Goal: Task Accomplishment & Management: Manage account settings

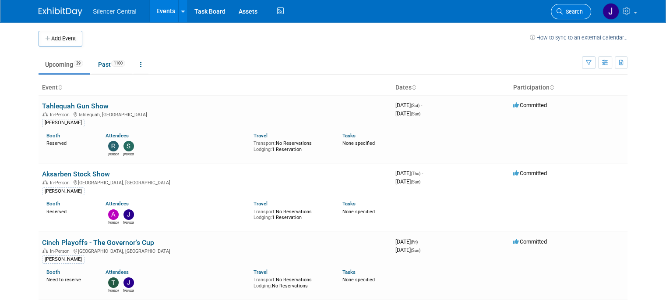
click at [563, 14] on icon at bounding box center [560, 11] width 6 height 6
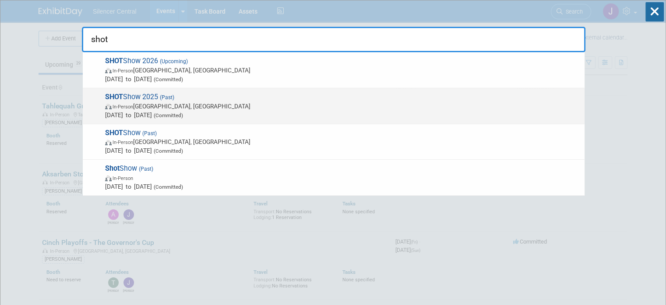
type input "shot"
click at [351, 112] on span "Jan 21, 2025 to Jan 24, 2025 (Committed)" at bounding box center [342, 114] width 475 height 9
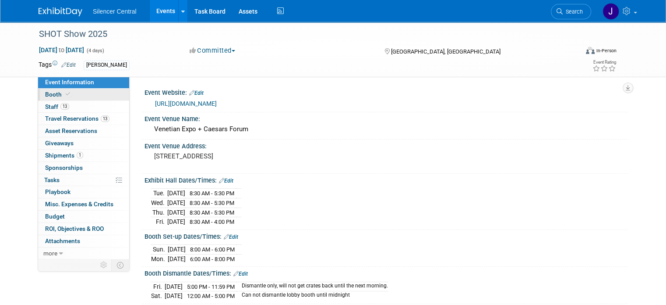
click at [74, 89] on link "Booth" at bounding box center [83, 95] width 91 height 12
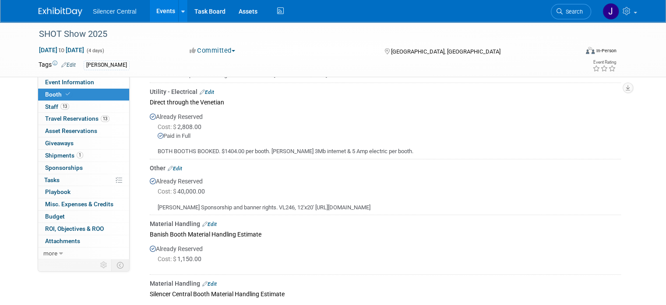
scroll to position [352, 0]
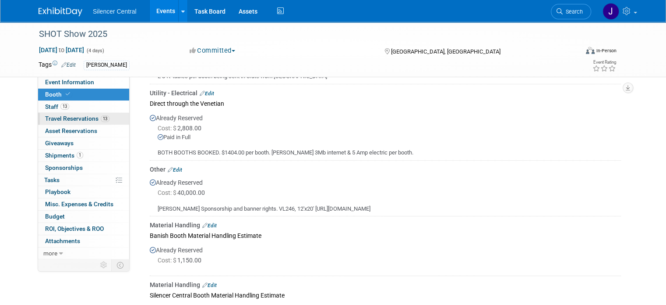
click at [69, 121] on span "Travel Reservations 13" at bounding box center [77, 118] width 64 height 7
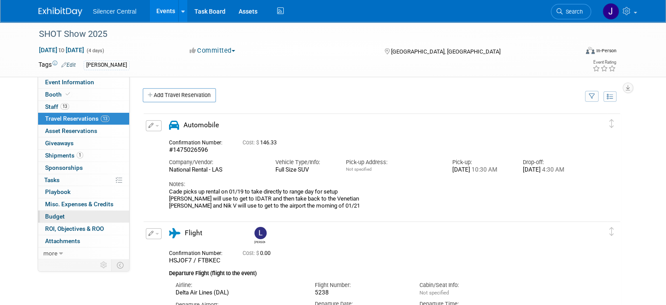
click at [60, 214] on link "Budget" at bounding box center [83, 216] width 91 height 12
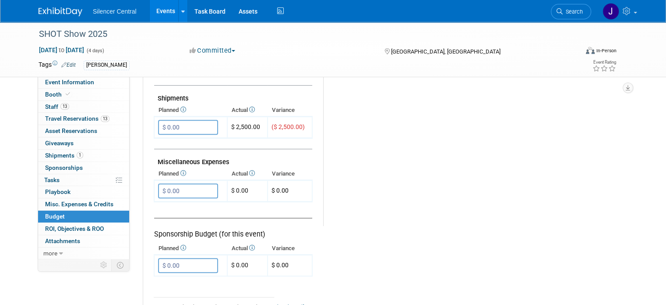
scroll to position [351, 0]
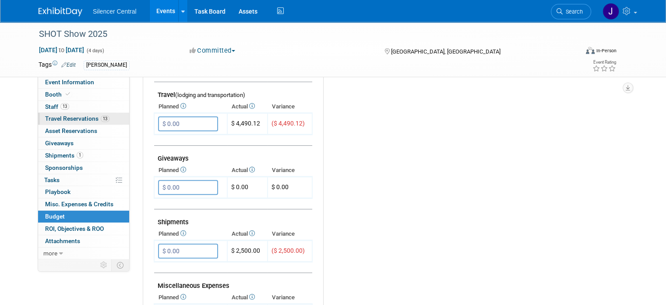
click at [74, 119] on span "Travel Reservations 13" at bounding box center [77, 118] width 64 height 7
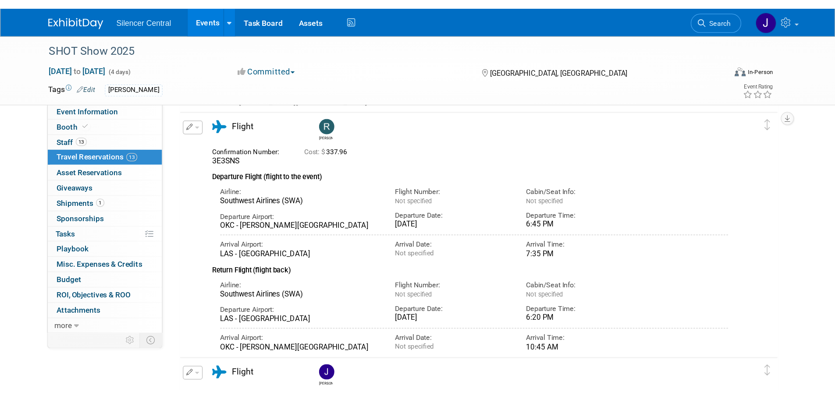
scroll to position [0, 0]
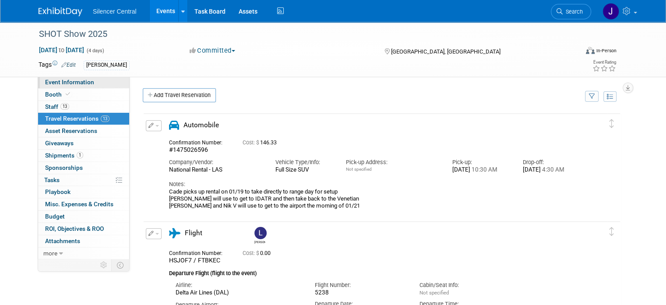
click at [57, 81] on span "Event Information" at bounding box center [69, 81] width 49 height 7
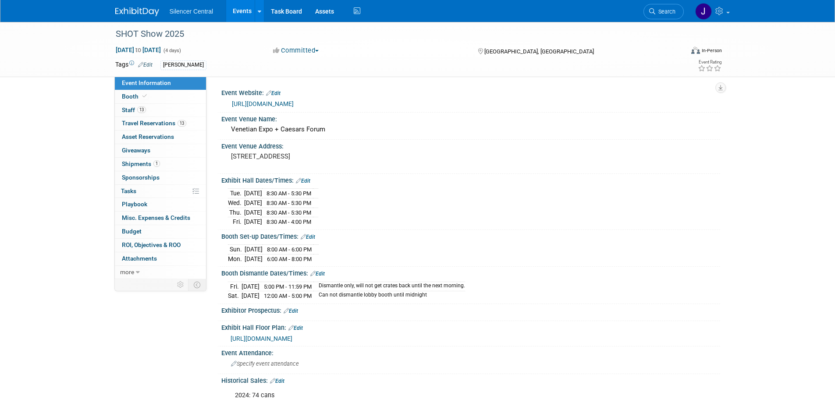
click at [140, 11] on img at bounding box center [137, 11] width 44 height 9
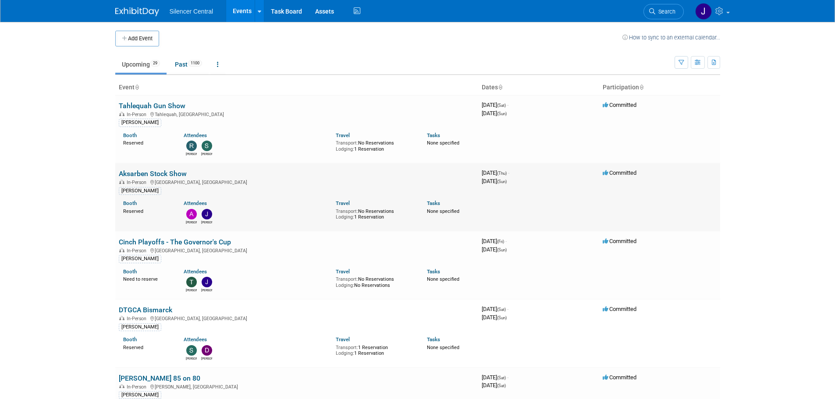
scroll to position [44, 0]
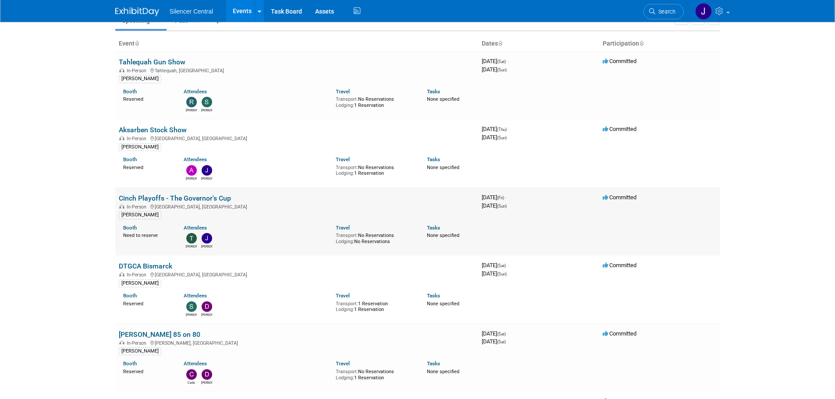
click at [200, 197] on link "Cinch Playoffs - The Governor's Cup" at bounding box center [175, 198] width 112 height 8
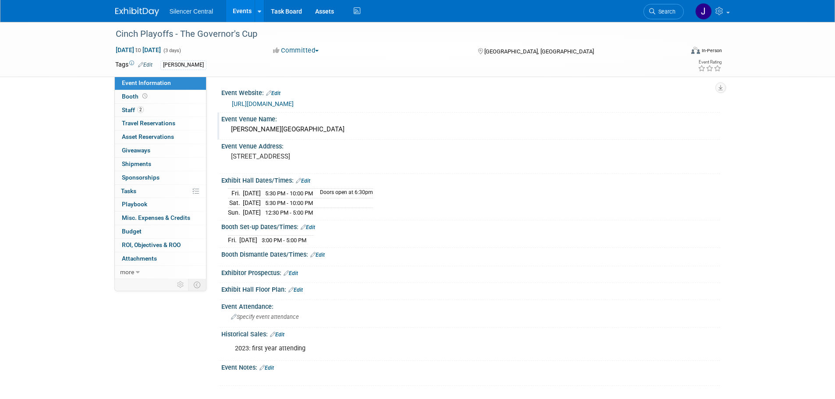
click at [282, 131] on div "Denny Sanford Premier Center" at bounding box center [471, 130] width 486 height 14
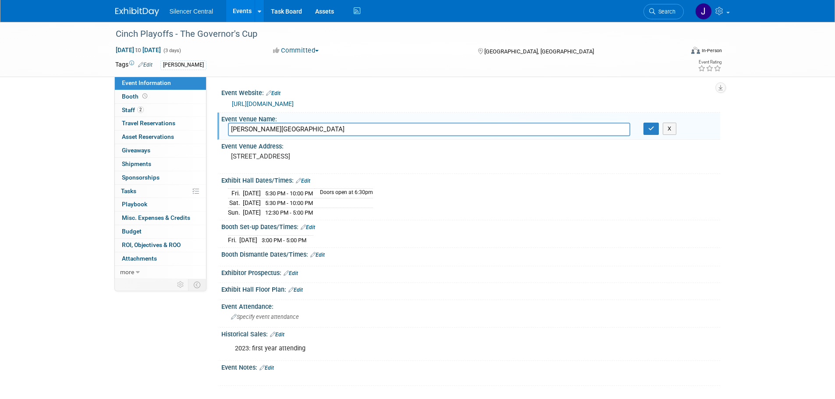
click at [282, 131] on input "Denny Sanford Premier Center" at bounding box center [429, 130] width 402 height 14
click at [291, 160] on pre "1021 N W Ave Sioux Falls, SD 57104" at bounding box center [325, 156] width 188 height 8
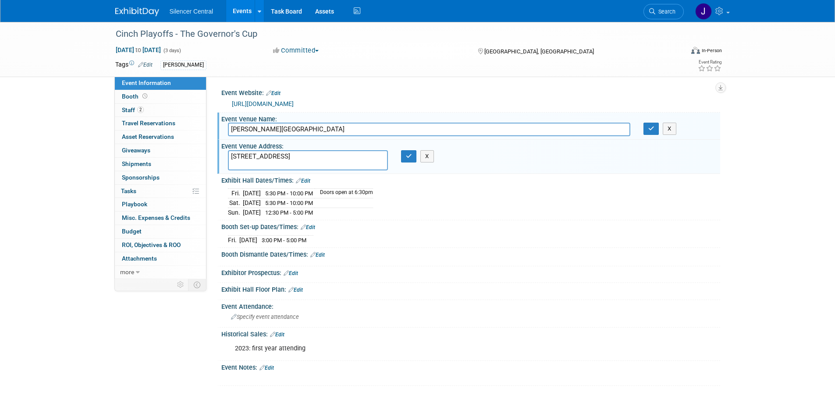
drag, startPoint x: 294, startPoint y: 165, endPoint x: 229, endPoint y: 151, distance: 66.8
click at [229, 151] on textarea "1021 N W Ave Sioux Falls, SD 57104" at bounding box center [308, 160] width 160 height 20
click at [173, 96] on link "Booth" at bounding box center [160, 96] width 91 height 13
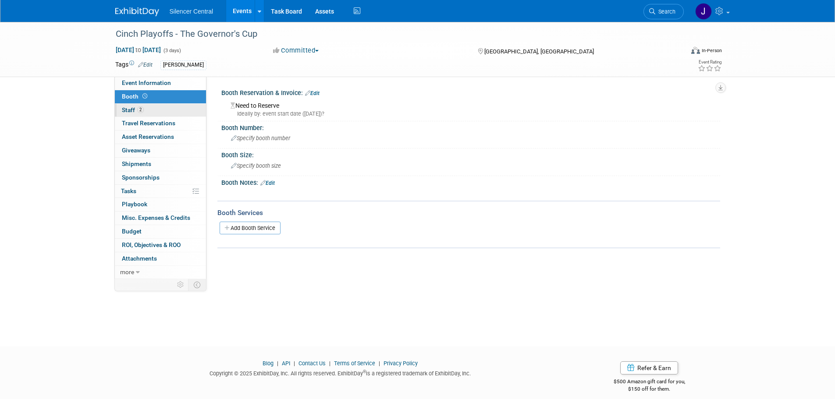
click at [155, 115] on link "2 Staff 2" at bounding box center [160, 110] width 91 height 13
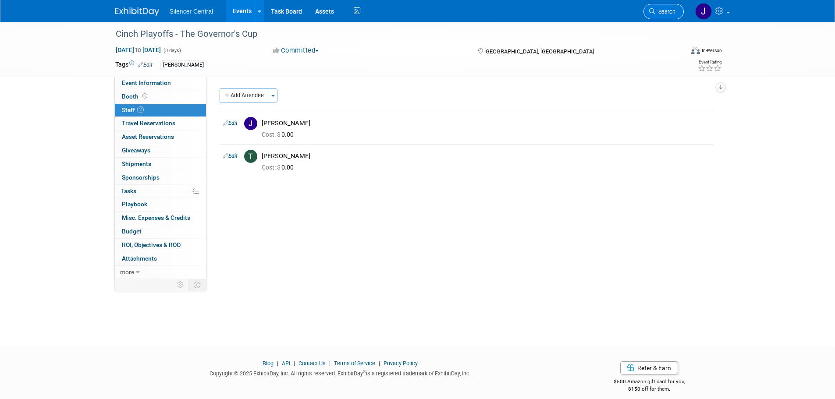
click at [663, 11] on span "Search" at bounding box center [665, 11] width 20 height 7
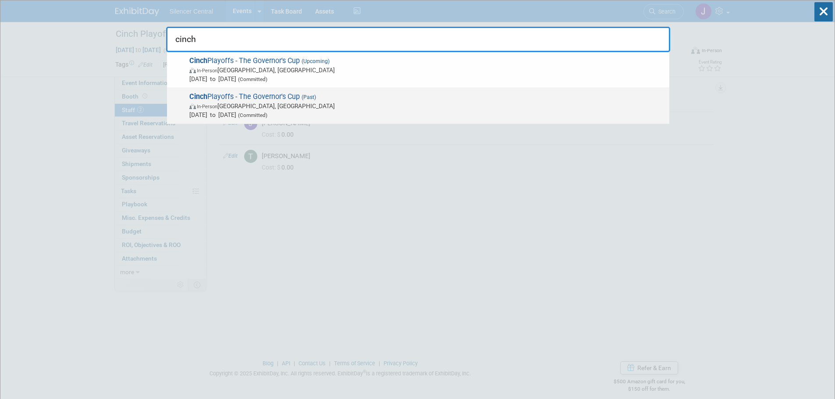
type input "cinch"
click at [259, 95] on span "Cinch Playoffs - The Governor's Cup (Past) In-Person Sioux Falls, SD Sep 28, 20…" at bounding box center [426, 105] width 478 height 27
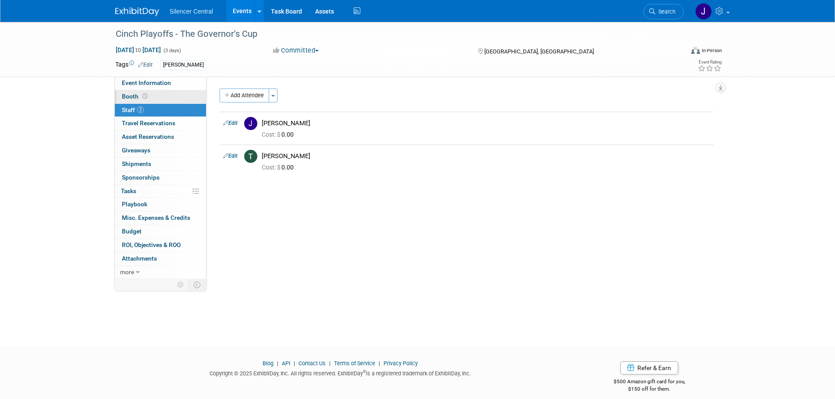
click at [163, 94] on link "Booth" at bounding box center [160, 96] width 91 height 13
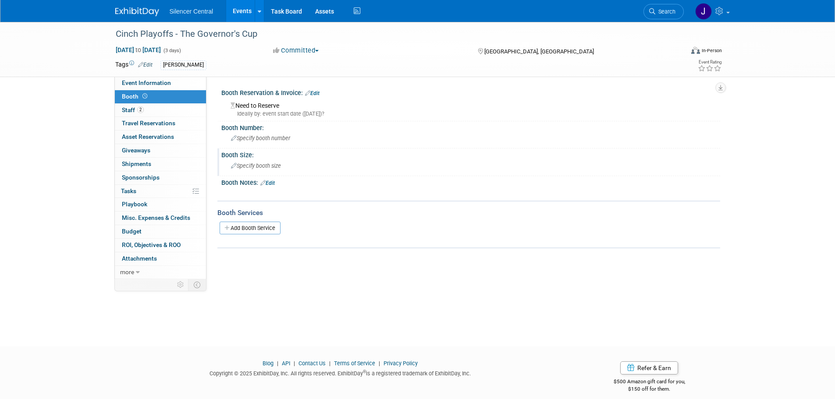
click at [260, 166] on span "Specify booth size" at bounding box center [256, 166] width 50 height 7
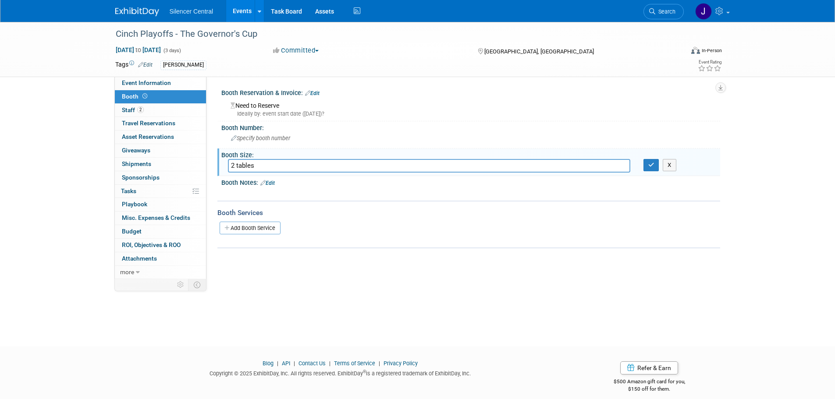
type input "2 tables"
click at [659, 169] on div "X" at bounding box center [678, 165] width 70 height 12
click at [654, 169] on button "button" at bounding box center [651, 165] width 16 height 12
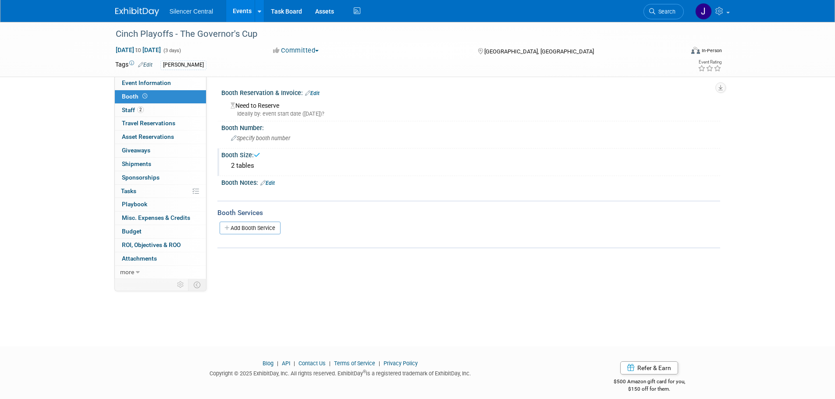
click at [271, 181] on link "Edit" at bounding box center [267, 183] width 14 height 6
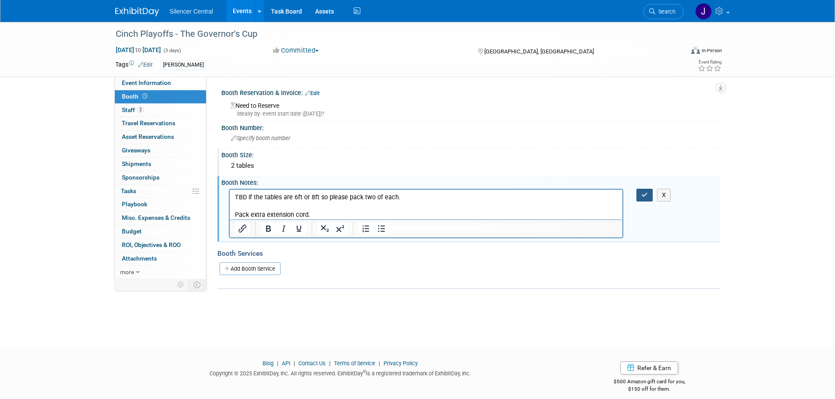
click at [643, 197] on icon "button" at bounding box center [644, 195] width 7 height 6
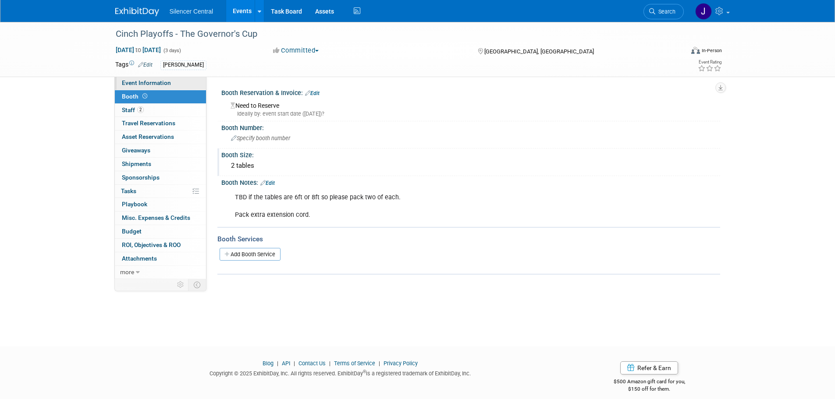
click at [156, 86] on link "Event Information" at bounding box center [160, 83] width 91 height 13
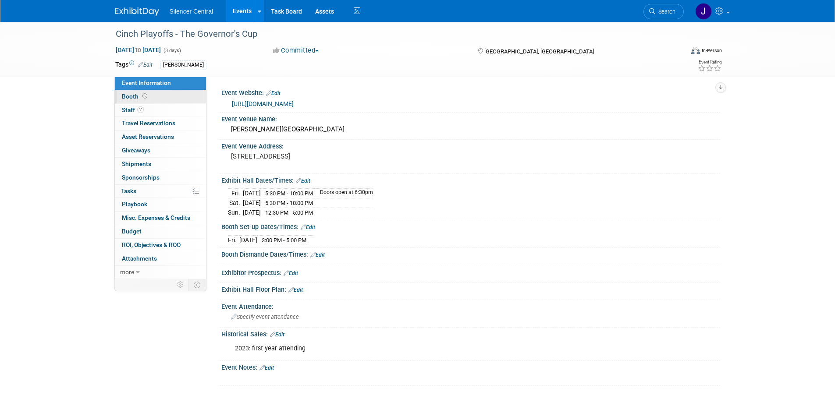
click at [149, 95] on link "Booth" at bounding box center [160, 96] width 91 height 13
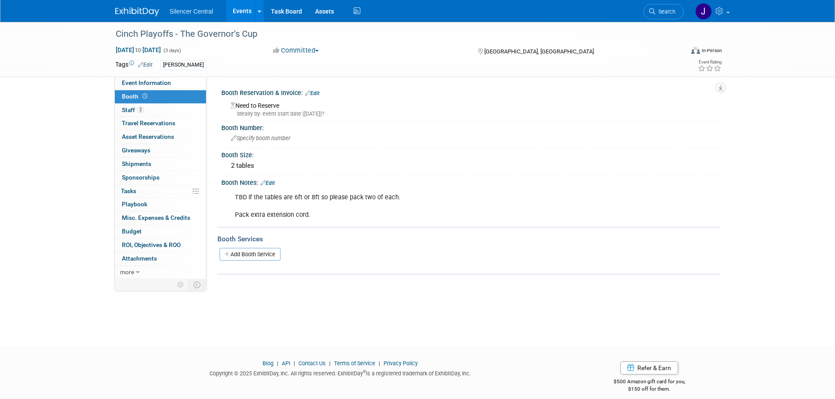
click at [316, 94] on link "Edit" at bounding box center [312, 93] width 14 height 6
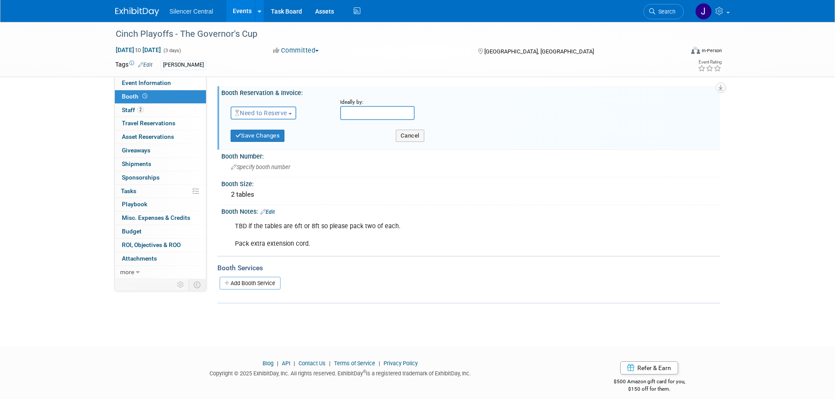
click at [262, 112] on span "Need to Reserve" at bounding box center [261, 113] width 52 height 7
click at [262, 138] on link "Reserved" at bounding box center [278, 140] width 94 height 12
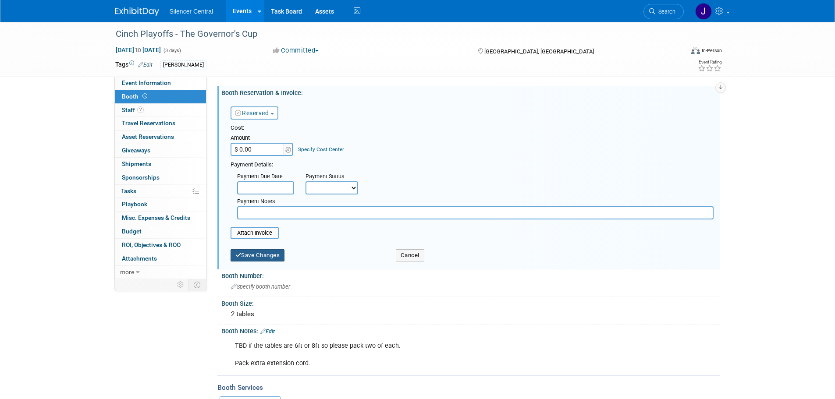
click at [258, 259] on button "Save Changes" at bounding box center [257, 255] width 54 height 12
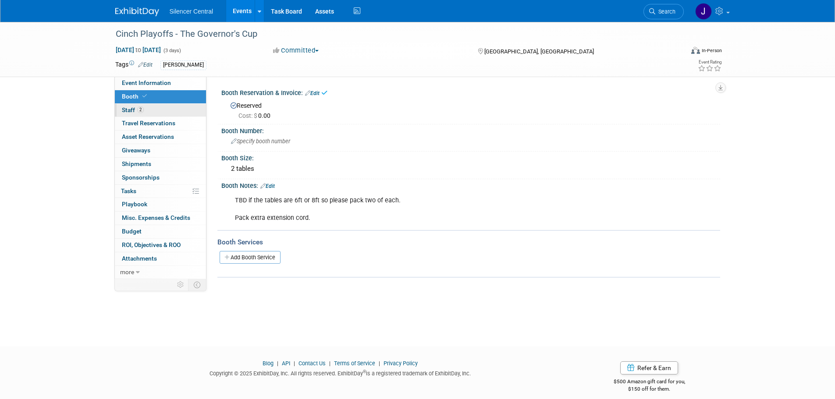
click at [152, 108] on link "2 Staff 2" at bounding box center [160, 110] width 91 height 13
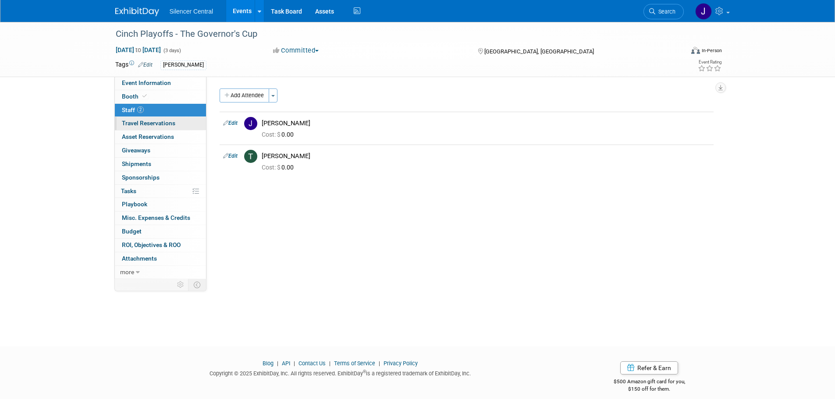
click at [156, 124] on span "Travel Reservations 0" at bounding box center [148, 123] width 53 height 7
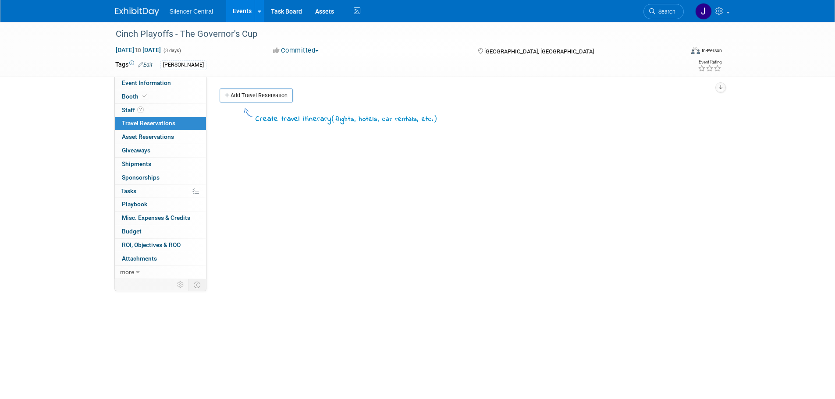
click at [151, 77] on div "Cinch Playoffs - The Governor's Cup Sep 26, 2025 to Sep 28, 2025 (3 days) Sep 2…" at bounding box center [418, 49] width 618 height 55
click at [152, 88] on link "Event Information" at bounding box center [160, 83] width 91 height 13
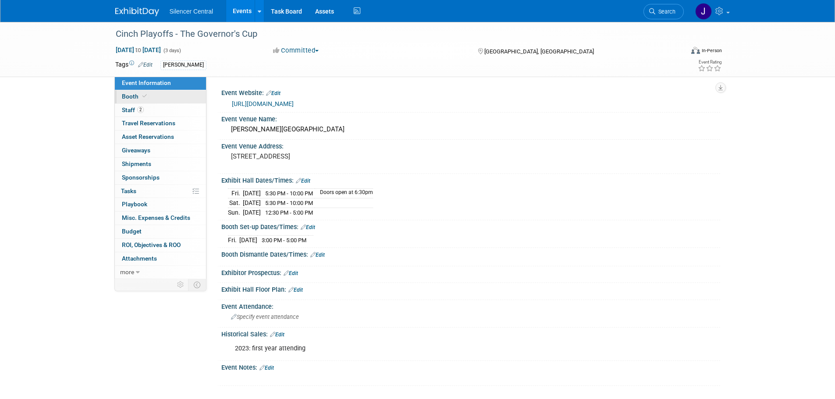
click at [131, 95] on span "Booth" at bounding box center [135, 96] width 27 height 7
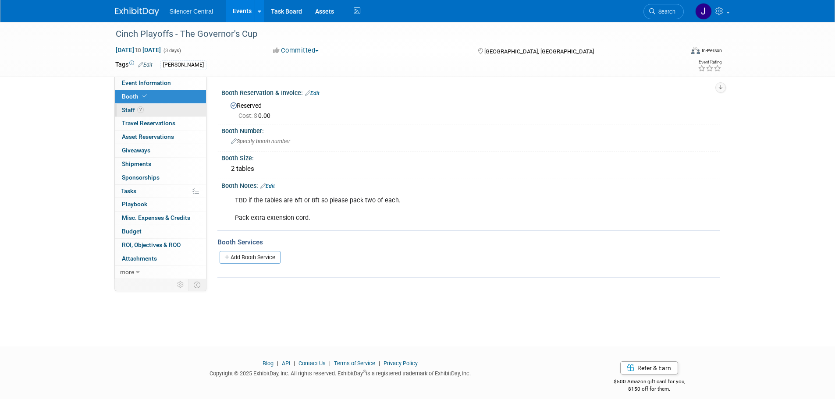
click at [144, 110] on link "2 Staff 2" at bounding box center [160, 110] width 91 height 13
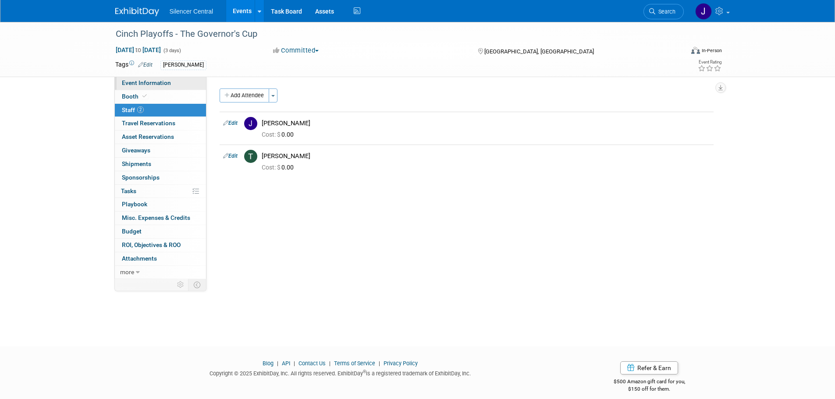
click at [169, 84] on span "Event Information" at bounding box center [146, 82] width 49 height 7
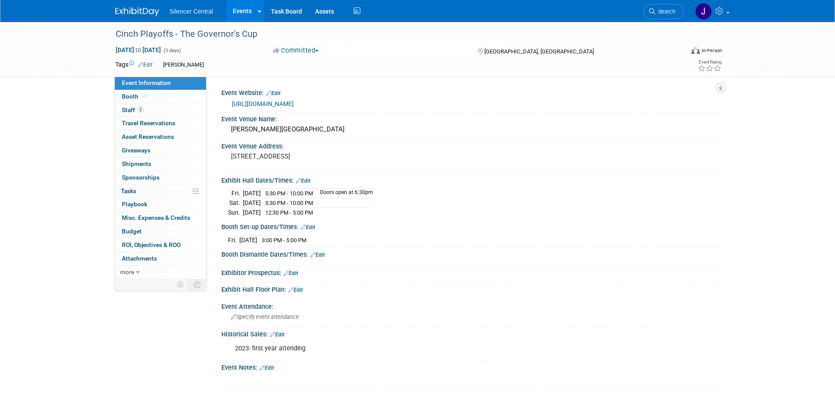
click at [139, 10] on img at bounding box center [137, 11] width 44 height 9
click at [153, 96] on link "Booth" at bounding box center [160, 96] width 91 height 13
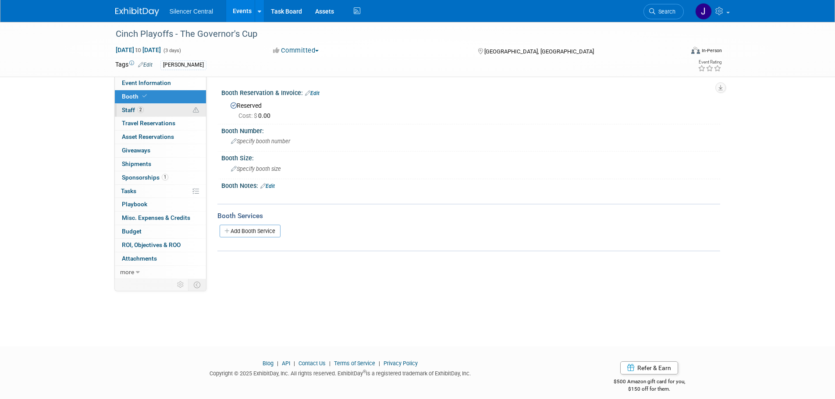
click at [157, 110] on link "2 Staff 2" at bounding box center [160, 110] width 91 height 13
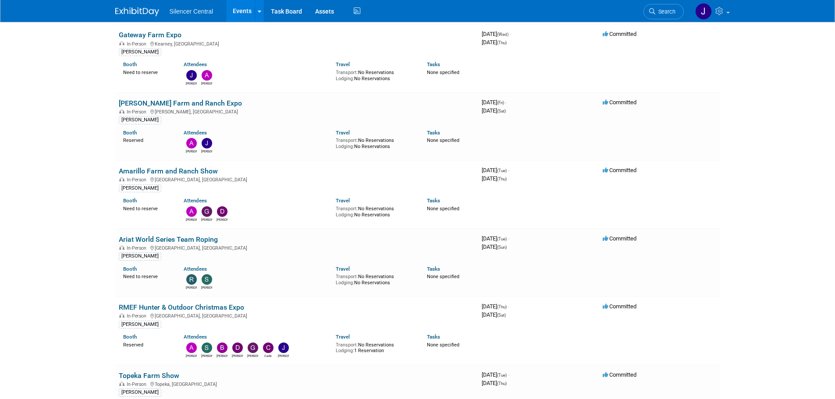
scroll to position [964, 0]
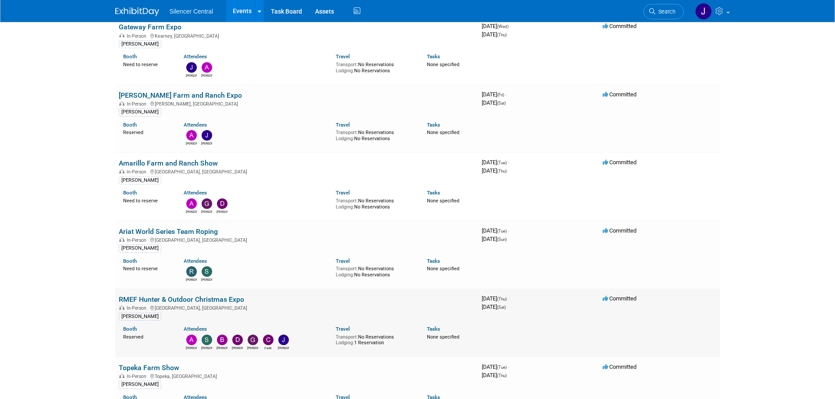
click at [223, 299] on link "RMEF Hunter & Outdoor Christmas Expo" at bounding box center [181, 299] width 125 height 8
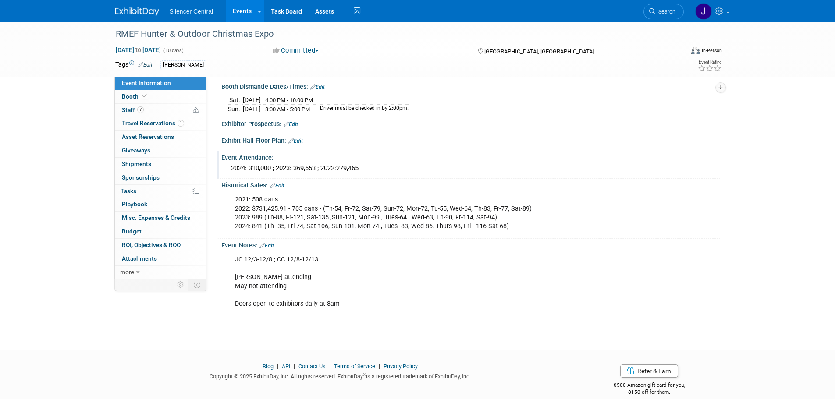
scroll to position [261, 0]
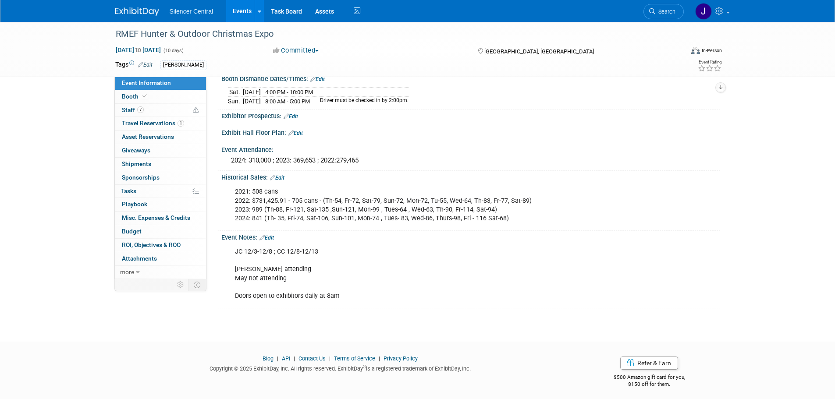
click at [273, 235] on link "Edit" at bounding box center [266, 238] width 14 height 6
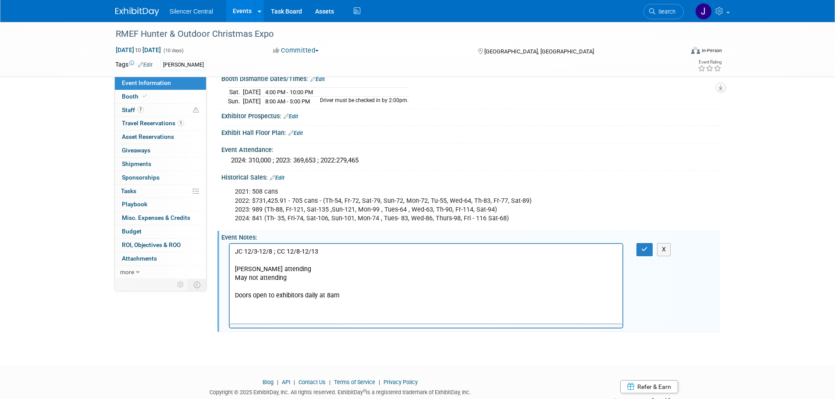
scroll to position [0, 0]
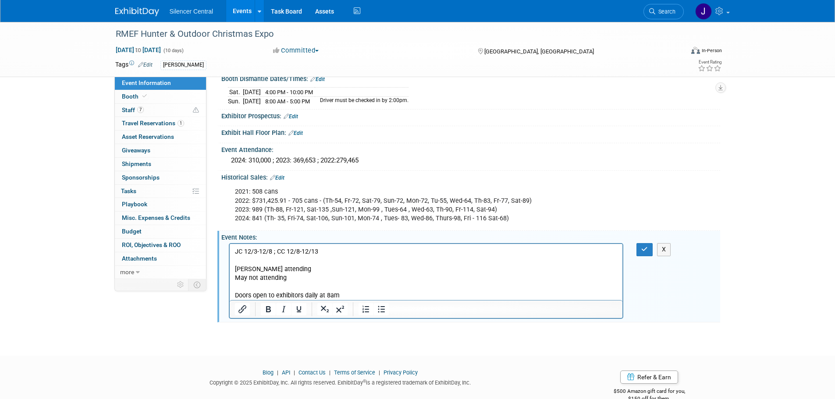
click at [255, 266] on p "JC 12/3-12/8 ; CC 12/8-12/13 [PERSON_NAME] attending May not attending Doors op…" at bounding box center [425, 274] width 383 height 53
click at [256, 267] on p "JC 12/3-12/8 ; CC 12/8-12/13 [PERSON_NAME] attending May not attending Doors op…" at bounding box center [425, 274] width 383 height 53
click at [273, 266] on p "JC 12/3-12/8 ; CC 12/8-12/13 [PERSON_NAME] attending May not attending Doors op…" at bounding box center [425, 274] width 383 height 53
click at [257, 267] on p "JC 12/3-12/8 ; CC 12/8-12/13 [PERSON_NAME] (4-7) attending May not attending Do…" at bounding box center [425, 274] width 383 height 53
click at [644, 248] on icon "button" at bounding box center [644, 249] width 7 height 6
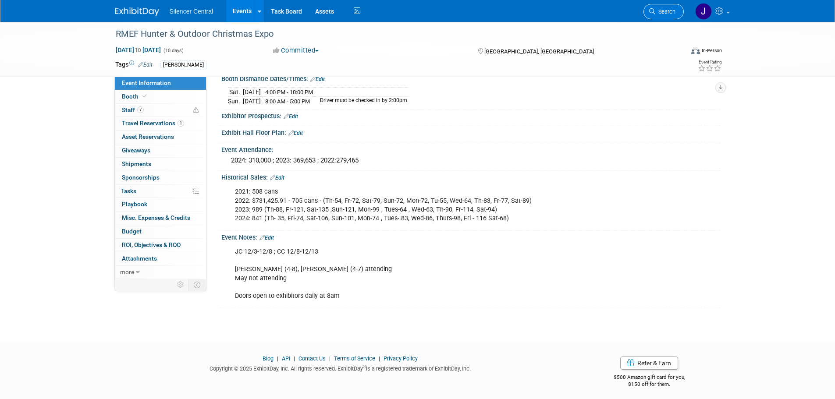
click at [664, 7] on link "Search" at bounding box center [663, 11] width 40 height 15
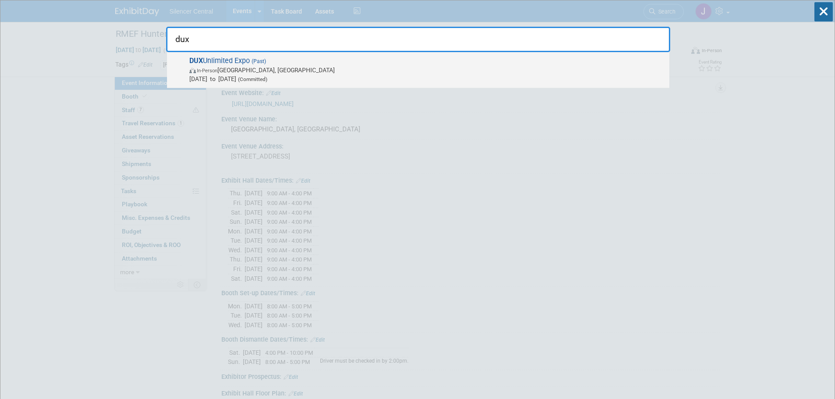
type input "dux"
click at [294, 72] on span "In-Person Memphis, TN" at bounding box center [426, 70] width 475 height 9
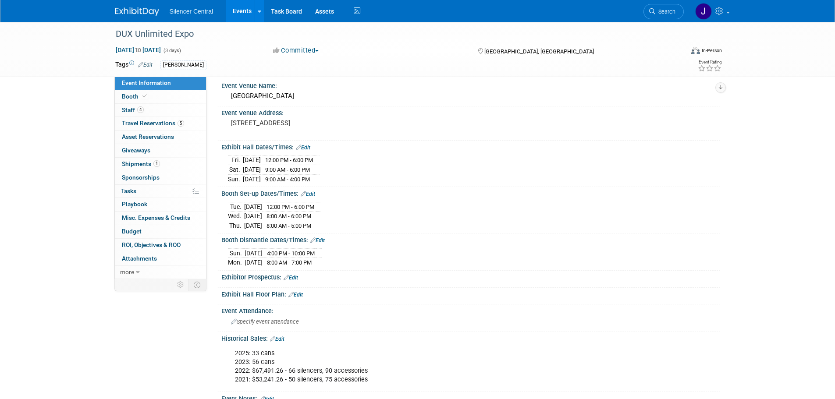
scroll to position [44, 0]
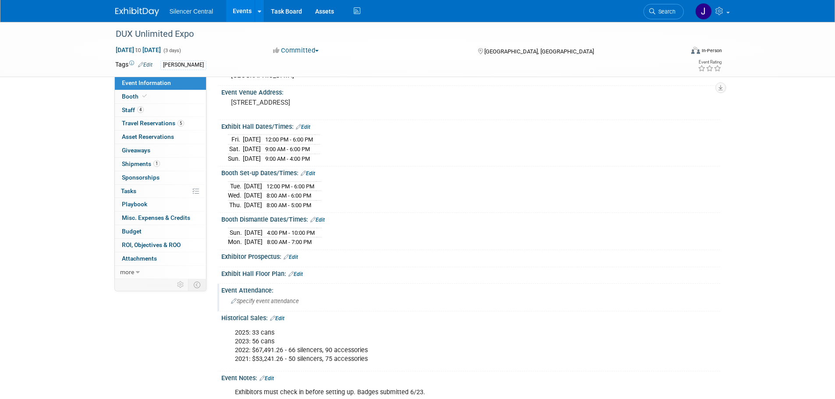
click at [273, 298] on span "Specify event attendance" at bounding box center [265, 301] width 68 height 7
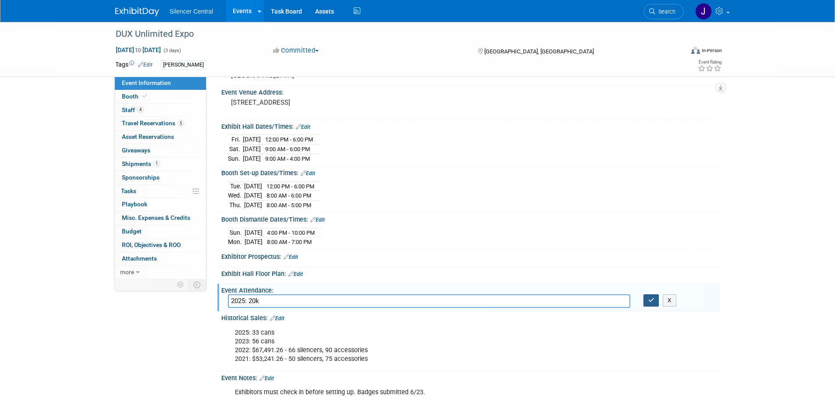
type input "2025: 20k"
click at [649, 298] on icon "button" at bounding box center [651, 301] width 6 height 6
